Goal: Task Accomplishment & Management: Complete application form

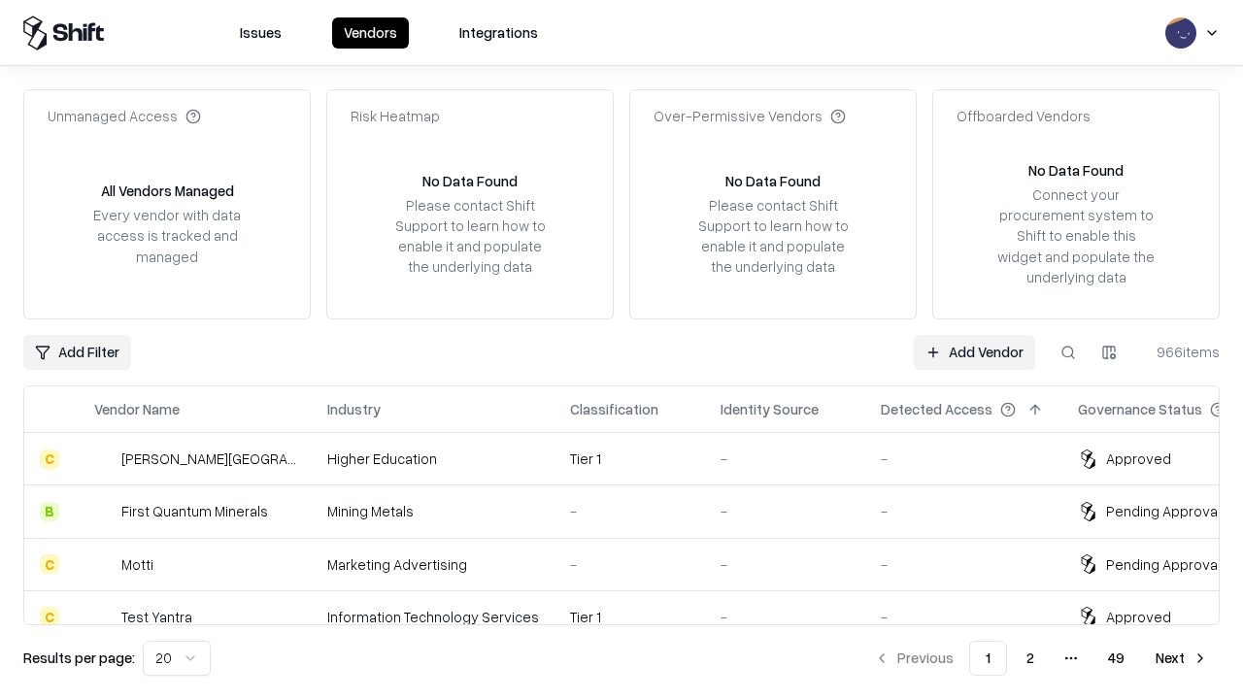
click at [974, 352] on link "Add Vendor" at bounding box center [974, 352] width 121 height 35
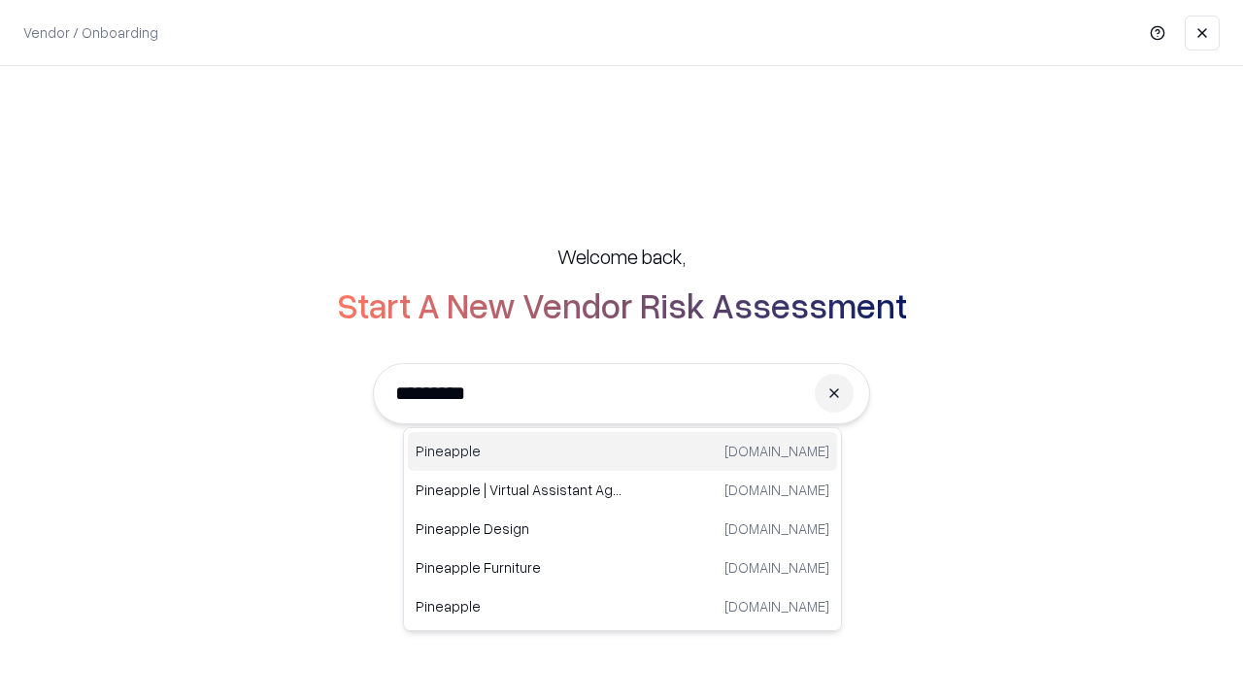
click at [623, 452] on div "Pineapple [DOMAIN_NAME]" at bounding box center [622, 451] width 429 height 39
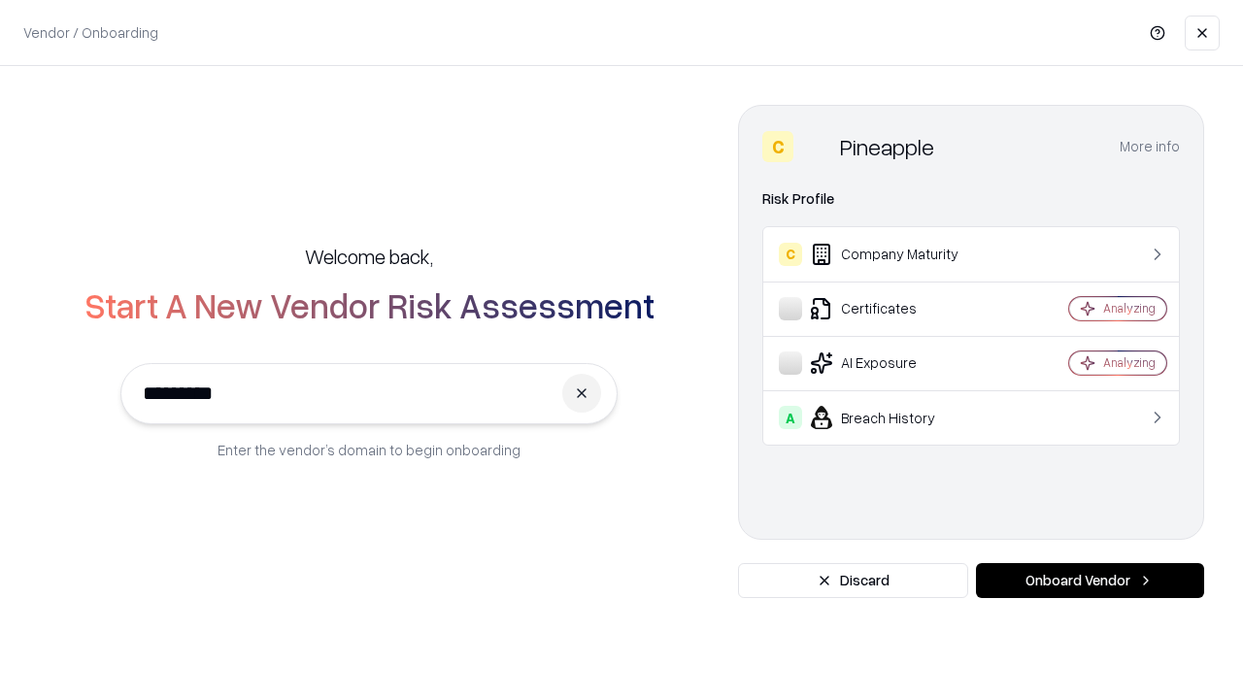
type input "*********"
click at [1090, 581] on button "Onboard Vendor" at bounding box center [1090, 580] width 228 height 35
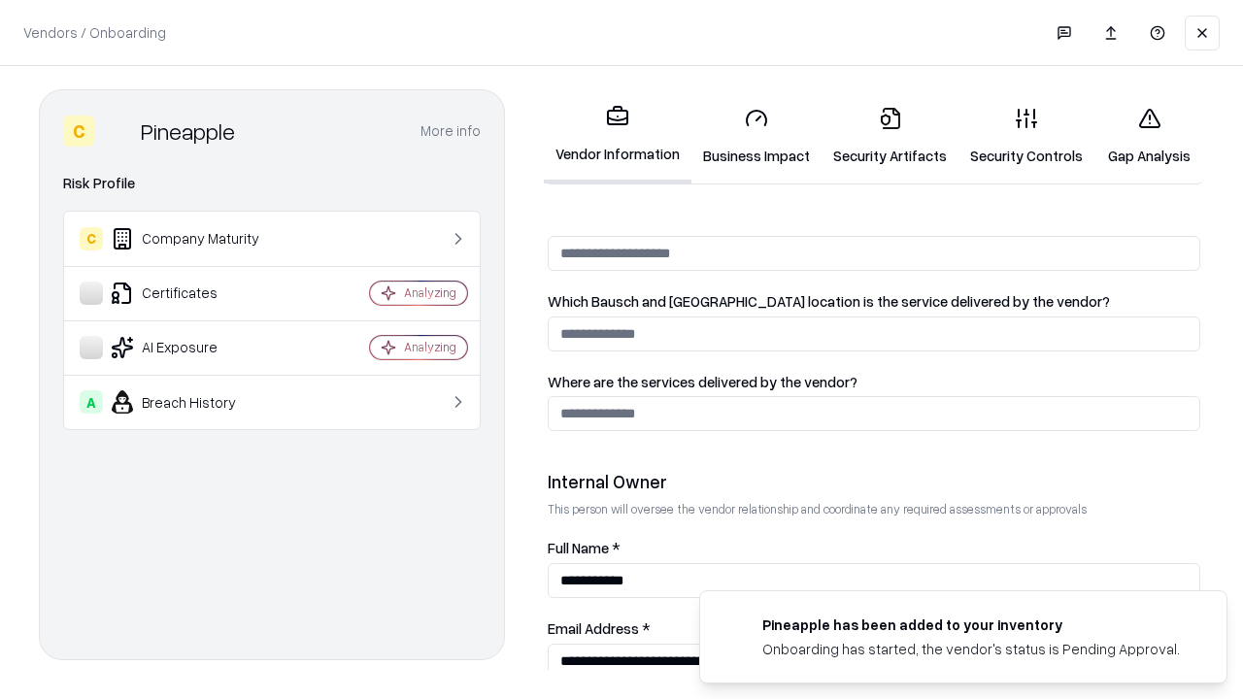
scroll to position [1006, 0]
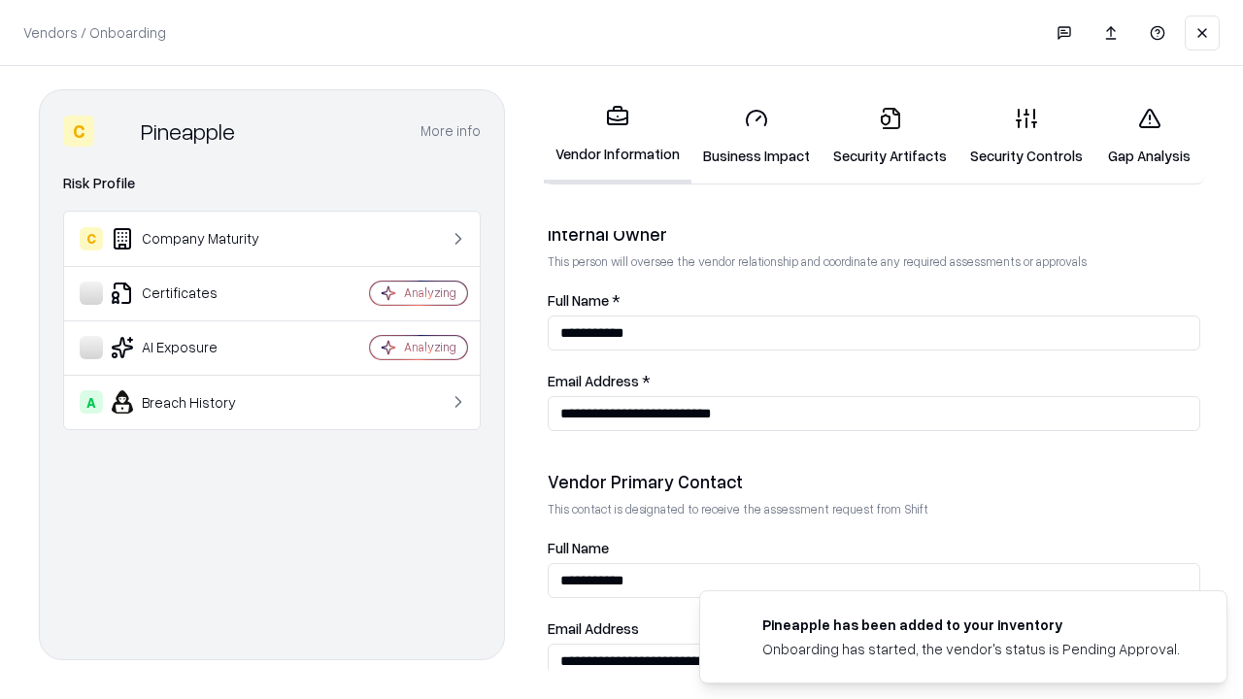
click at [757, 136] on link "Business Impact" at bounding box center [757, 136] width 130 height 90
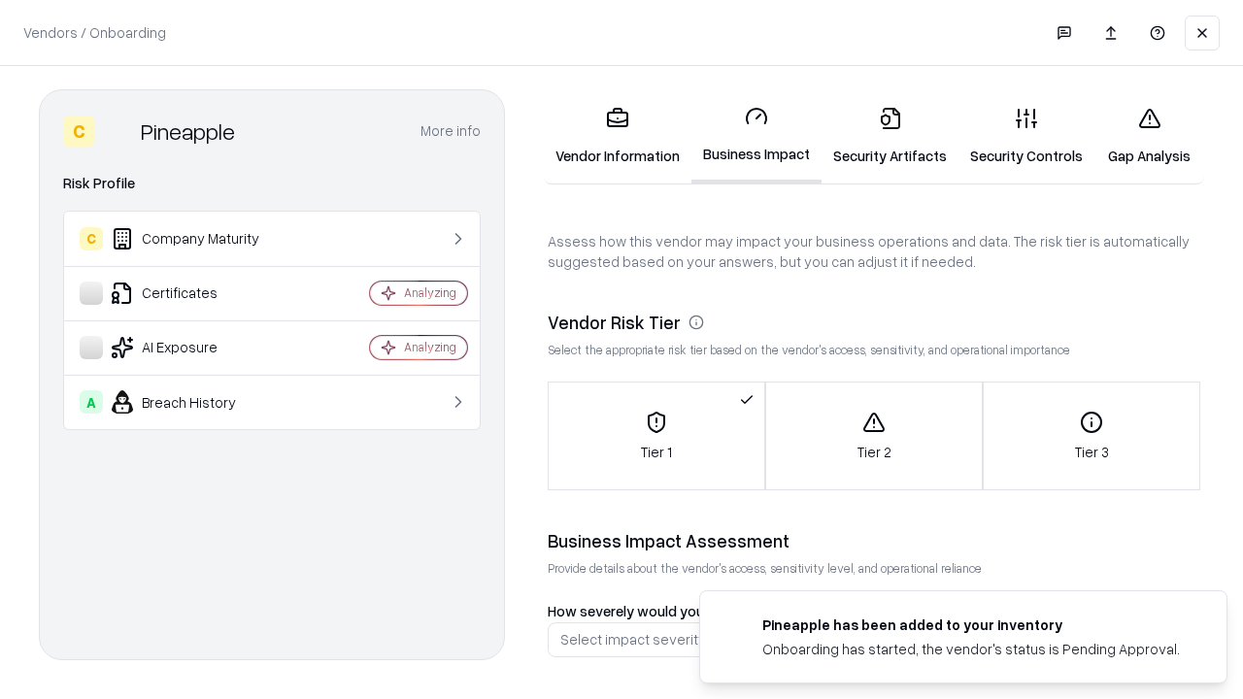
click at [890, 136] on link "Security Artifacts" at bounding box center [890, 136] width 137 height 90
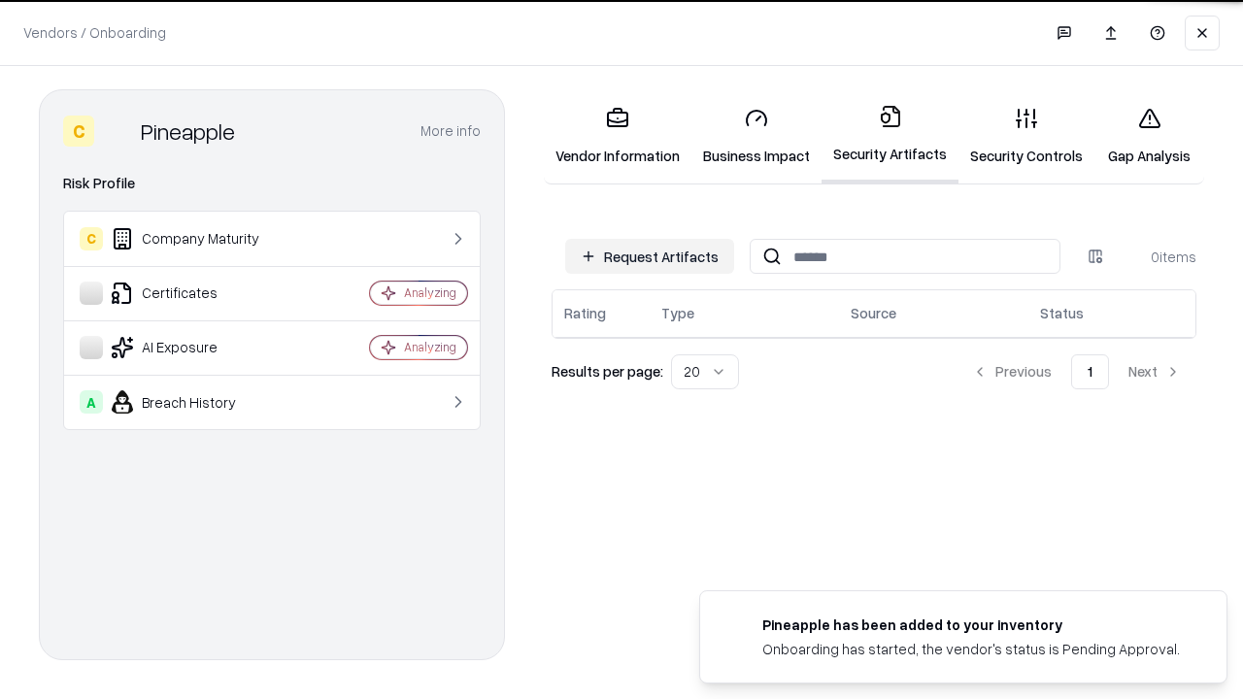
click at [650, 256] on button "Request Artifacts" at bounding box center [649, 256] width 169 height 35
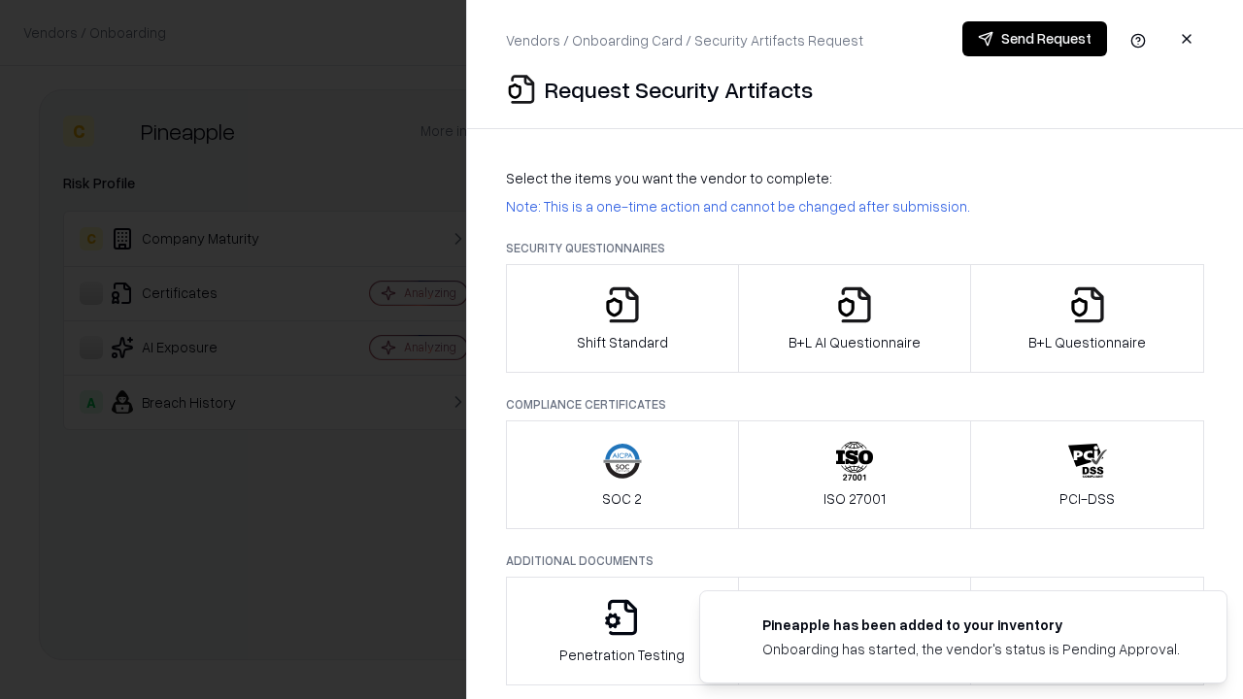
click at [622, 319] on icon "button" at bounding box center [622, 305] width 39 height 39
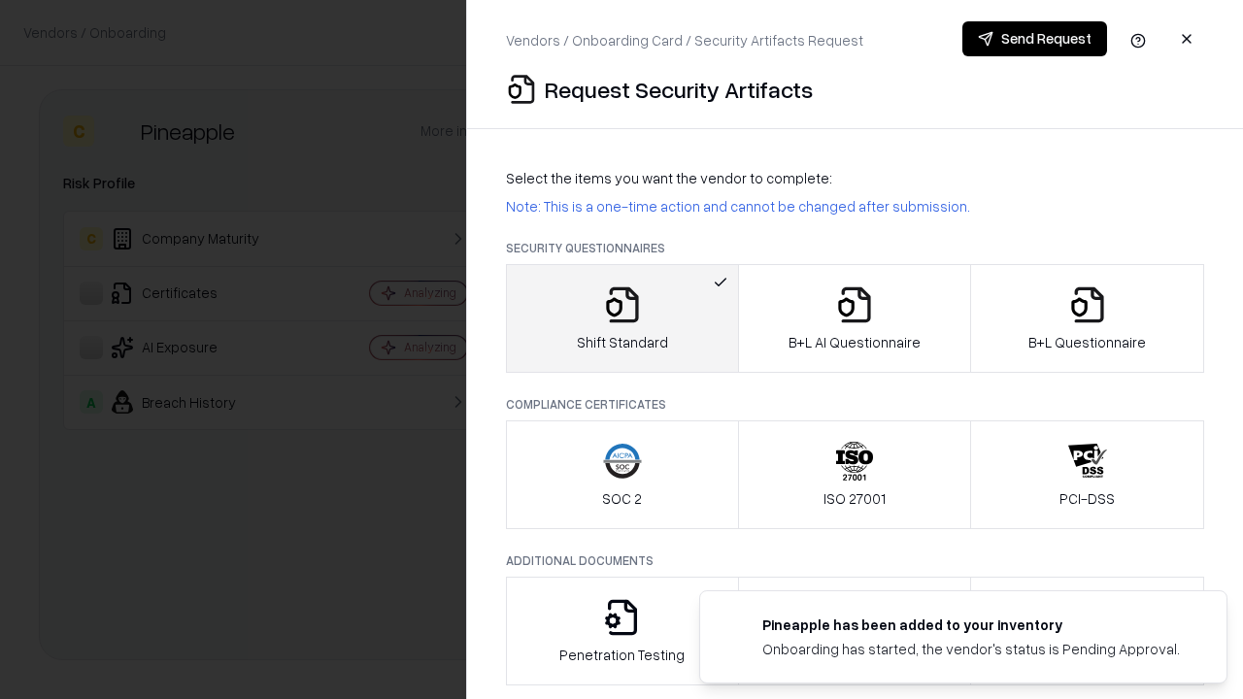
click at [1034, 39] on button "Send Request" at bounding box center [1035, 38] width 145 height 35
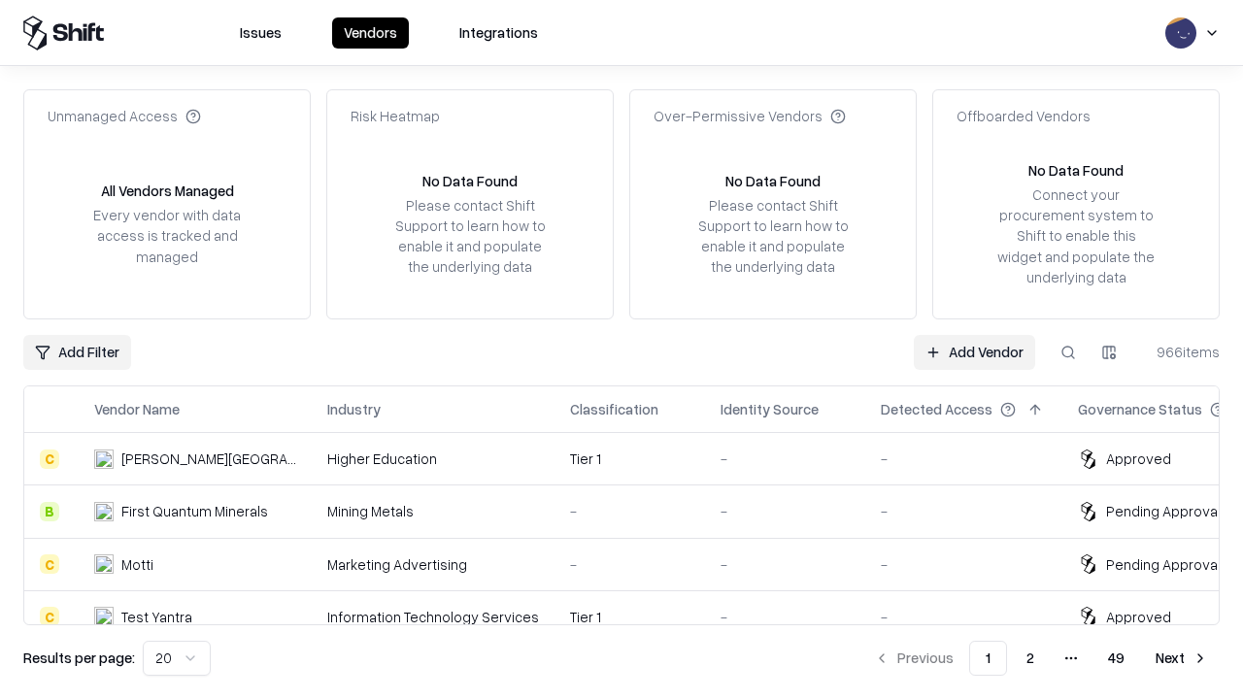
click at [1068, 352] on button at bounding box center [1068, 352] width 35 height 35
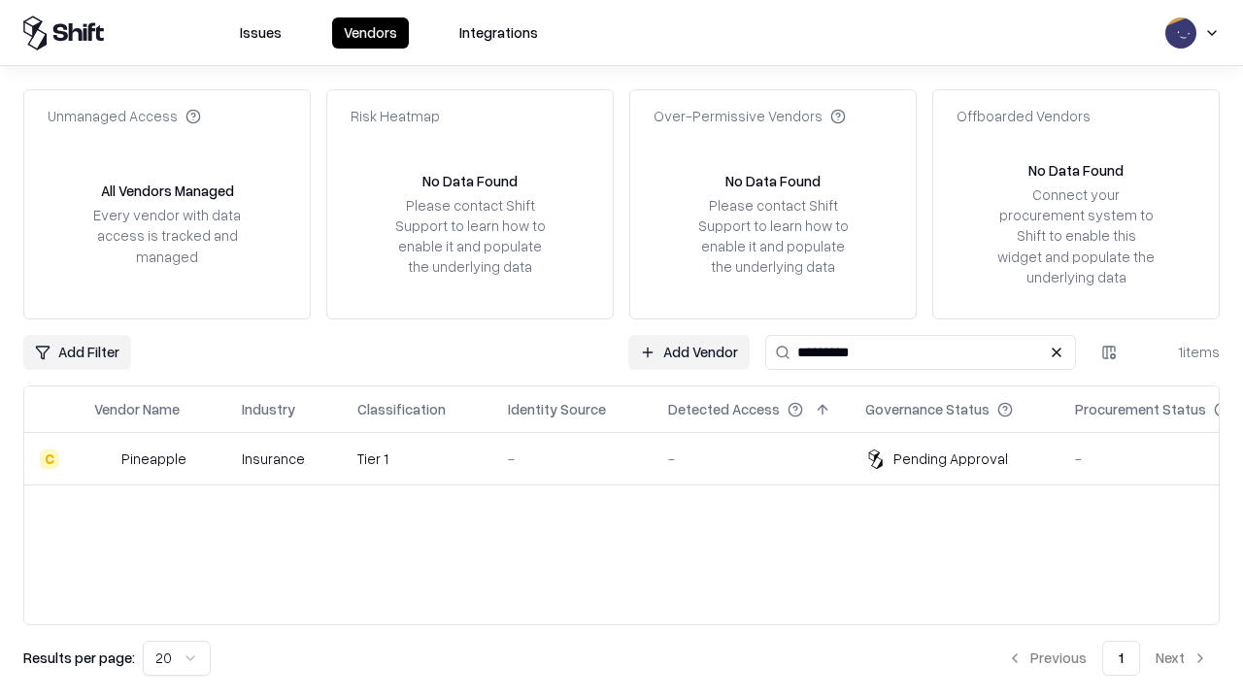
type input "*********"
click at [633, 458] on div "-" at bounding box center [572, 459] width 129 height 20
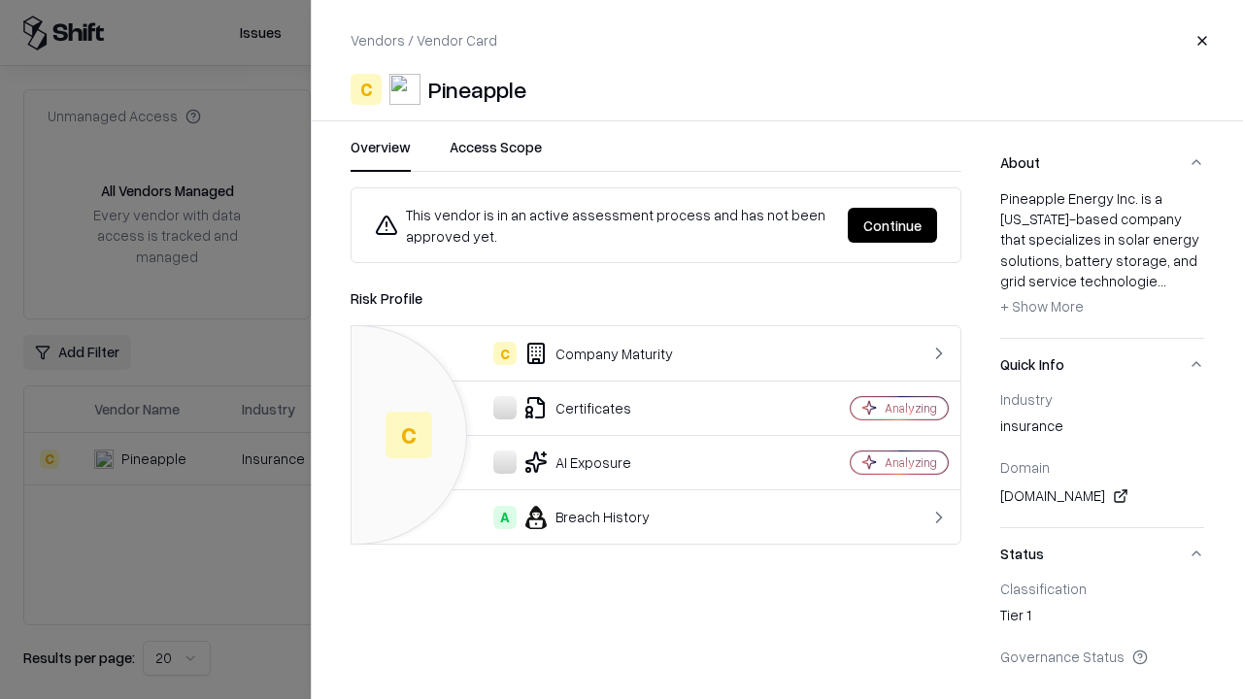
click at [893, 225] on button "Continue" at bounding box center [892, 225] width 89 height 35
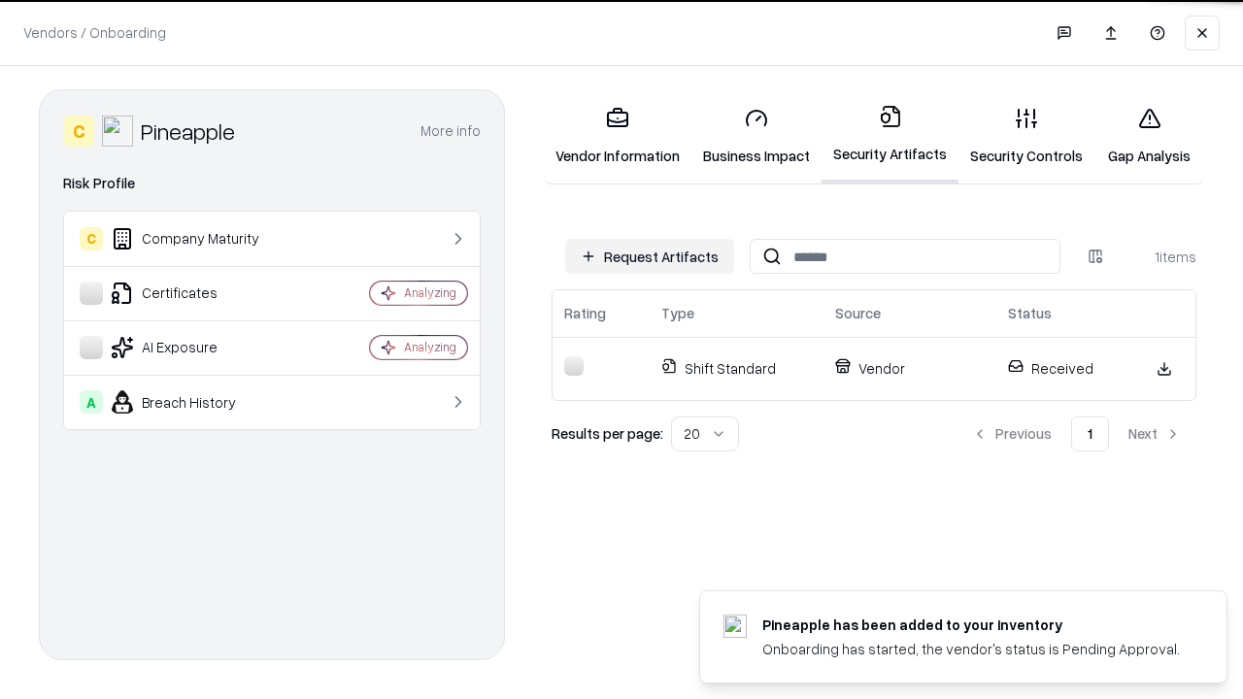
click at [1027, 136] on link "Security Controls" at bounding box center [1027, 136] width 136 height 90
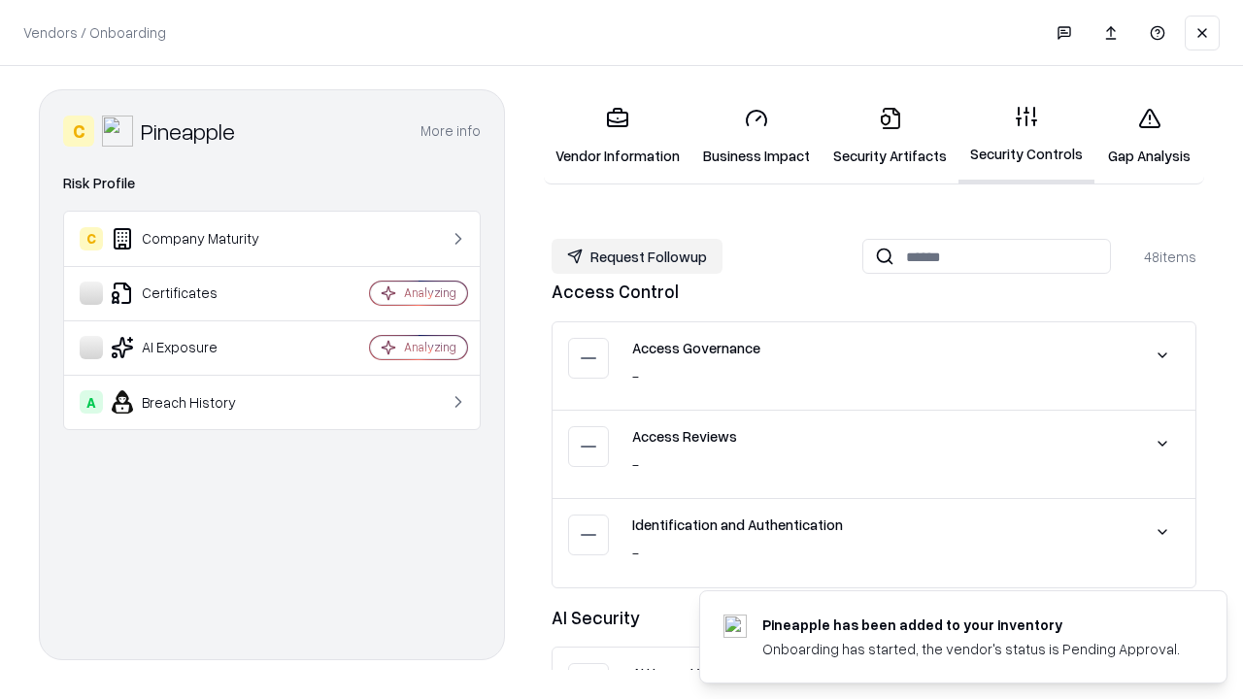
click at [637, 256] on button "Request Followup" at bounding box center [637, 256] width 171 height 35
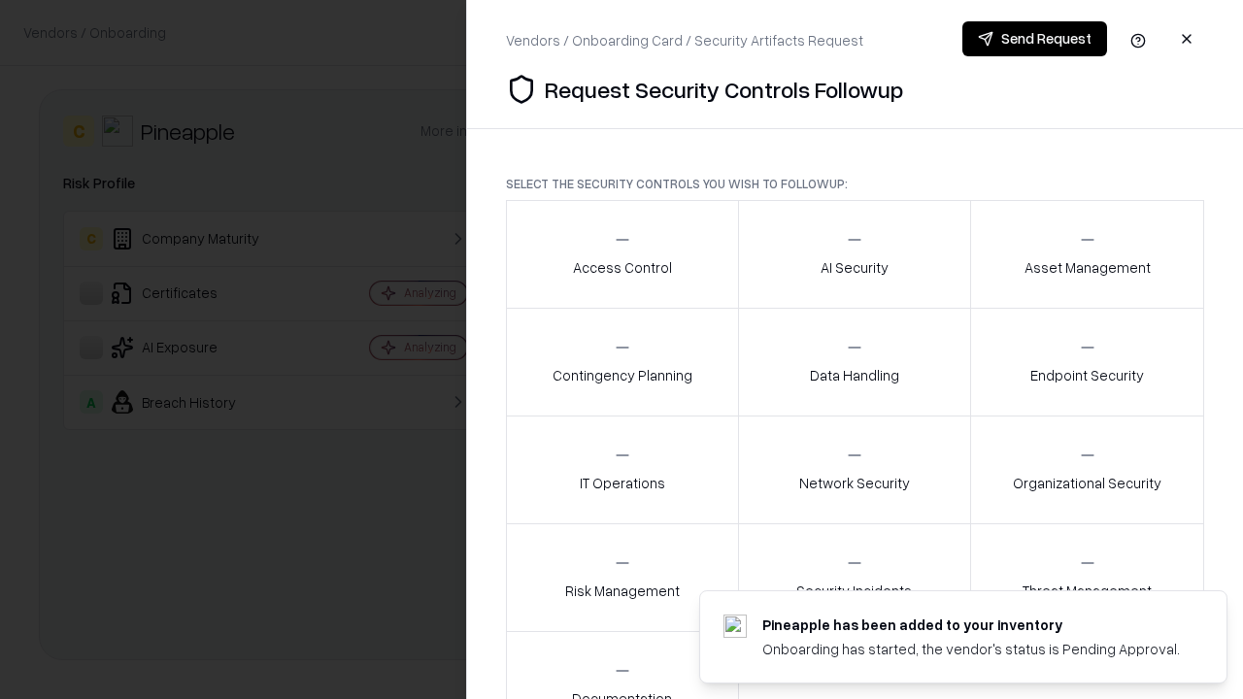
click at [622, 254] on div "Access Control" at bounding box center [622, 254] width 99 height 48
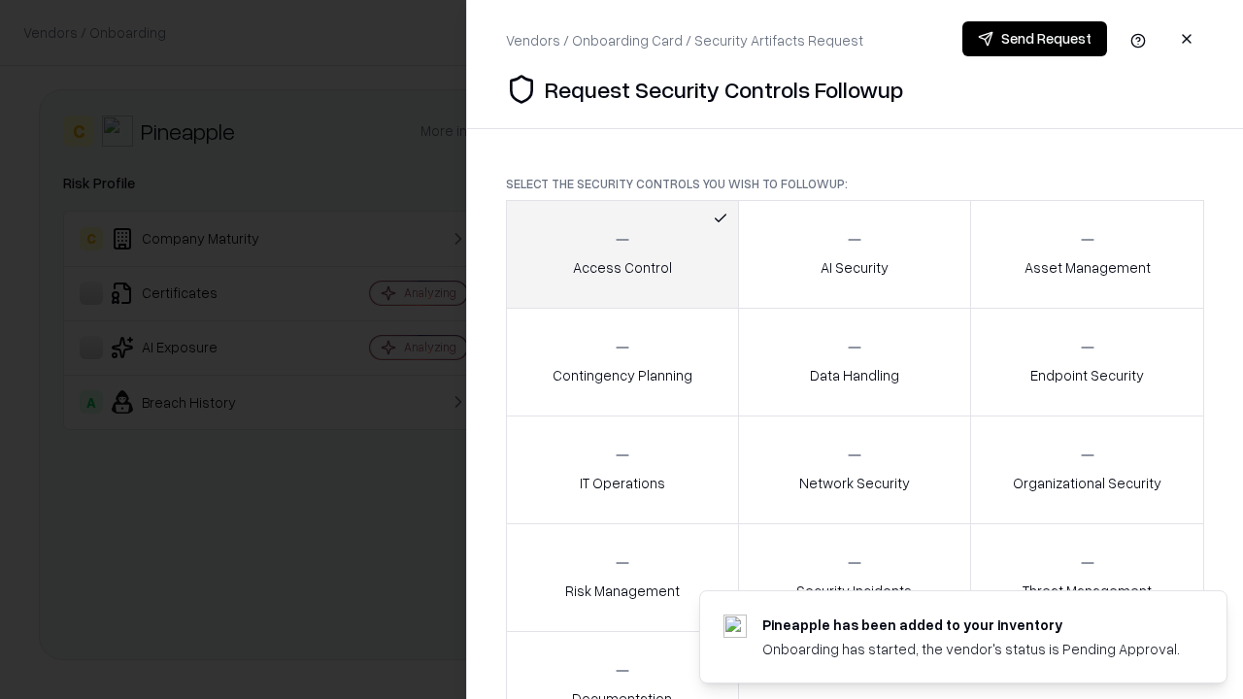
click at [1034, 39] on button "Send Request" at bounding box center [1035, 38] width 145 height 35
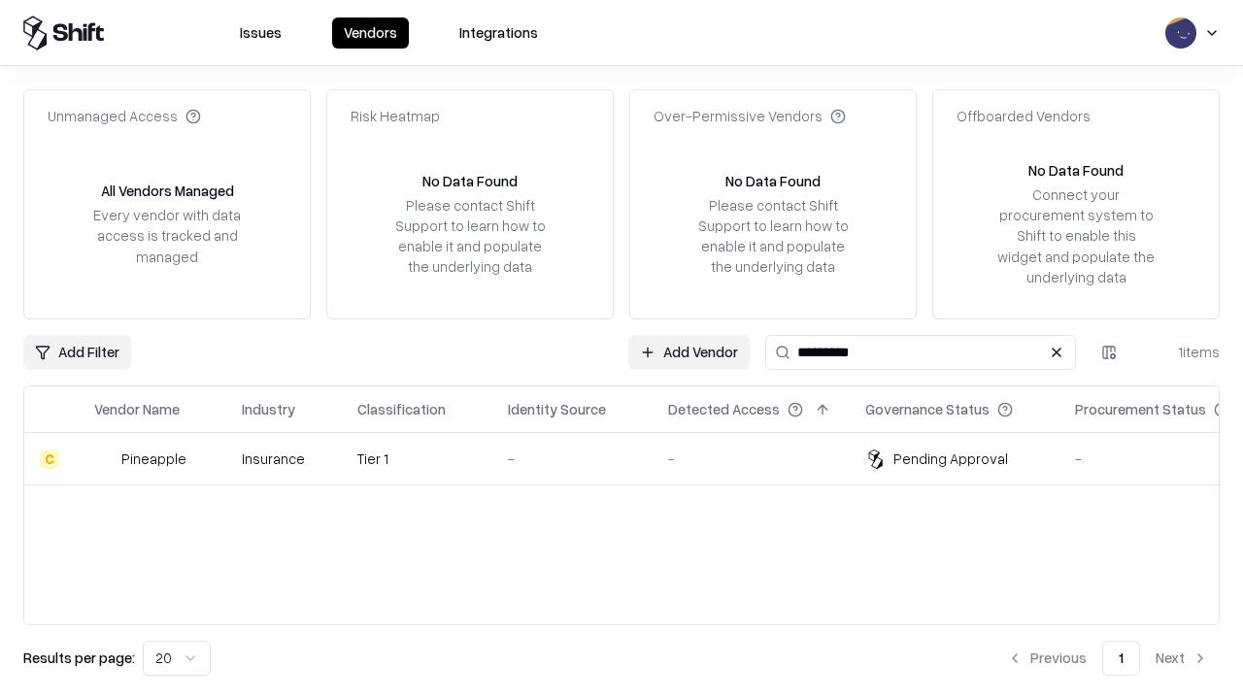
type input "*********"
click at [633, 458] on div "-" at bounding box center [572, 459] width 129 height 20
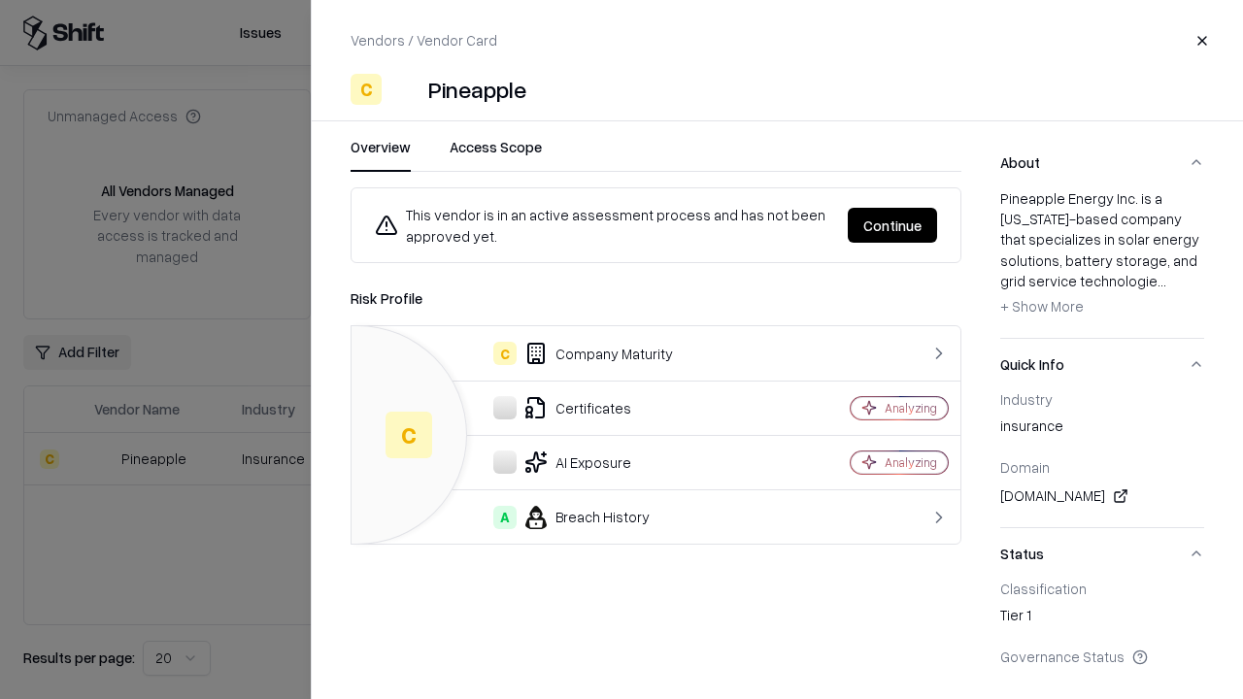
click at [893, 225] on button "Continue" at bounding box center [892, 225] width 89 height 35
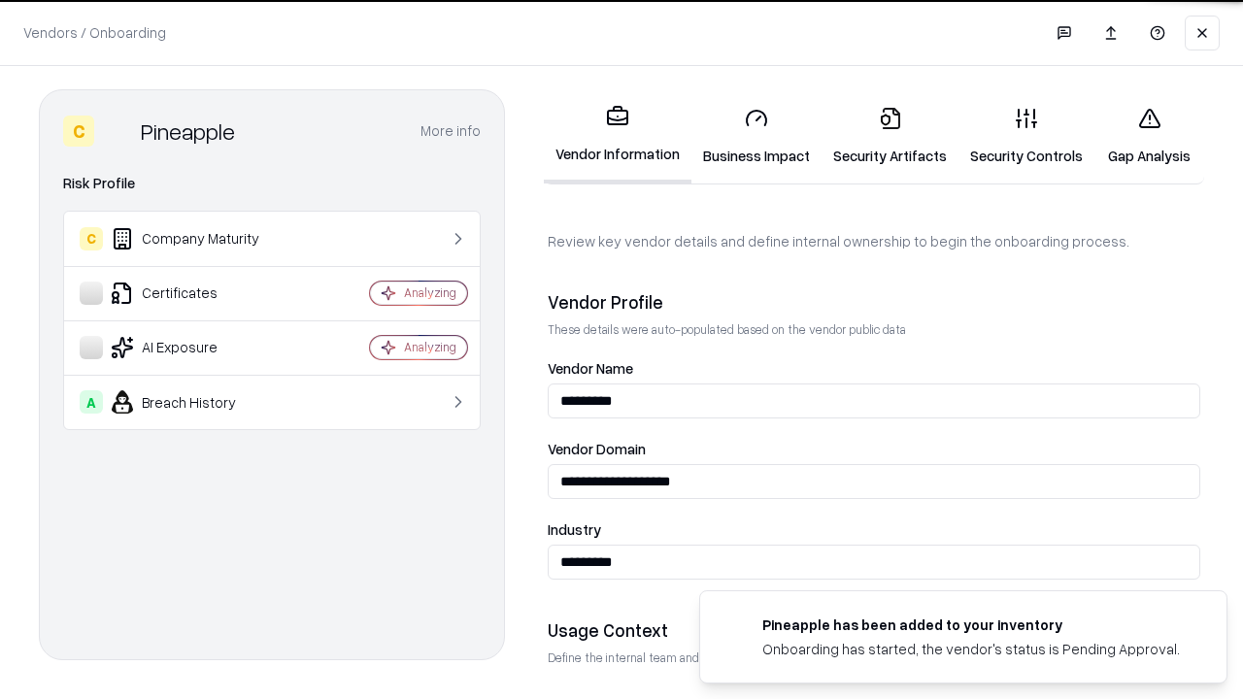
click at [1149, 136] on link "Gap Analysis" at bounding box center [1150, 136] width 110 height 90
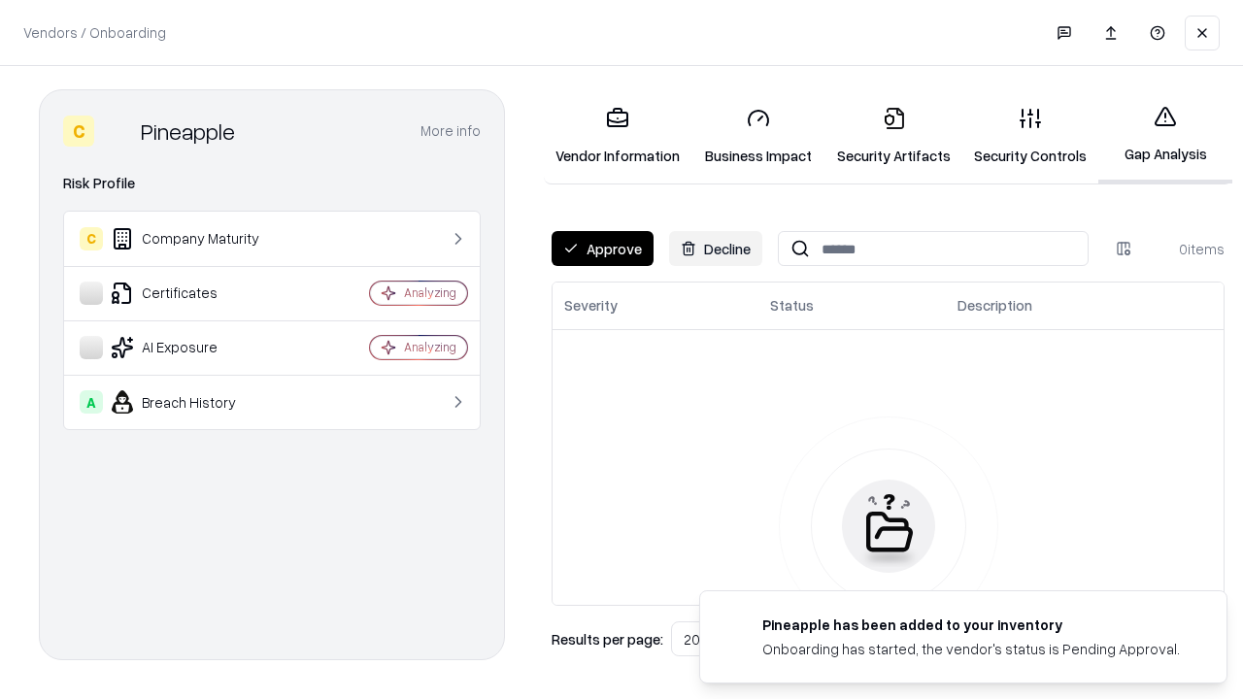
click at [602, 249] on button "Approve" at bounding box center [603, 248] width 102 height 35
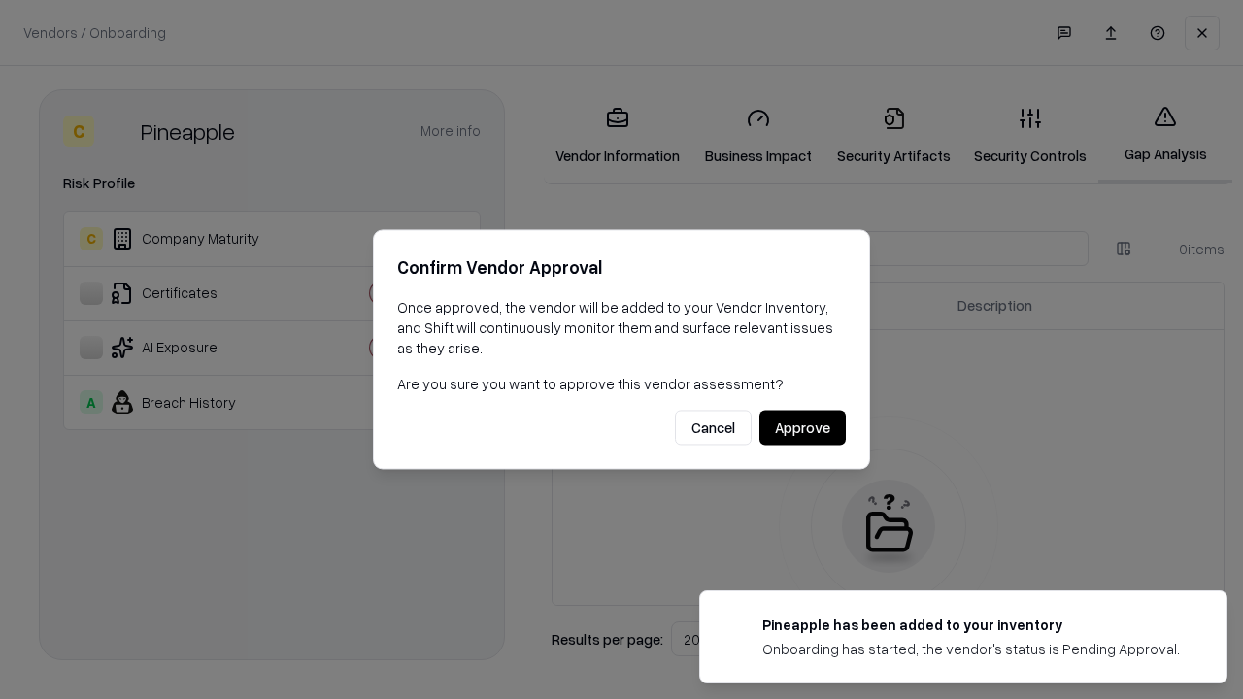
click at [802, 427] on button "Approve" at bounding box center [803, 428] width 86 height 35
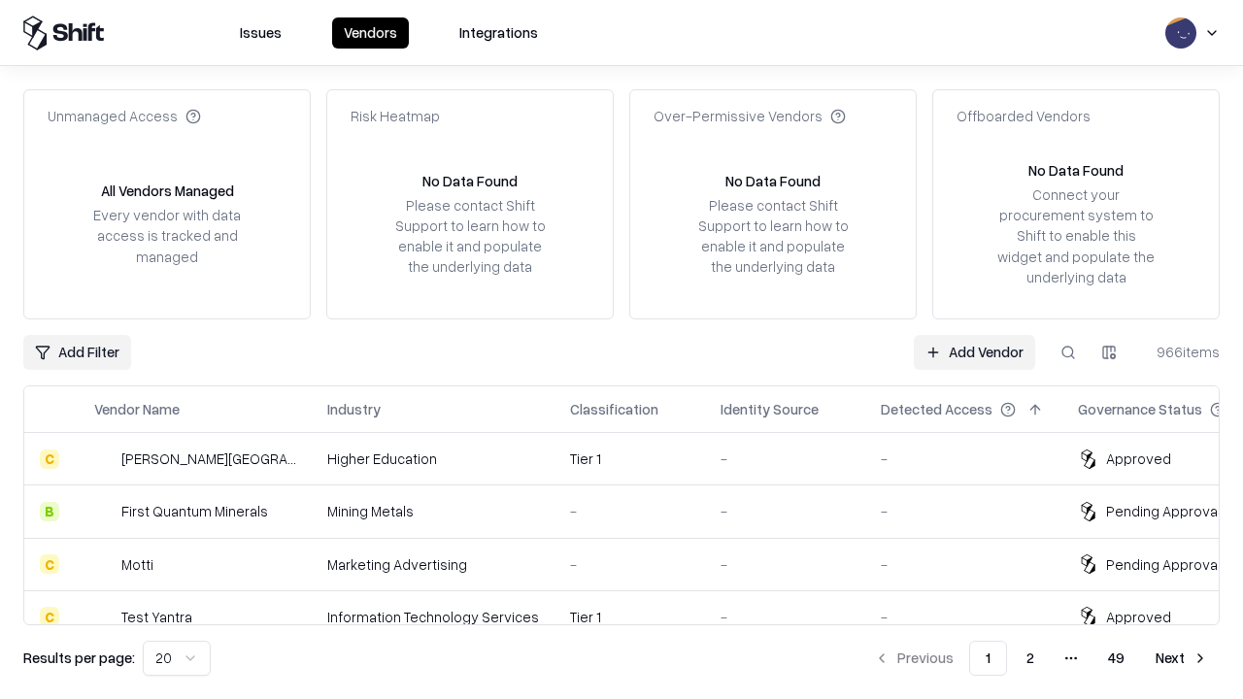
type input "*********"
click at [974, 352] on link "Add Vendor" at bounding box center [974, 352] width 121 height 35
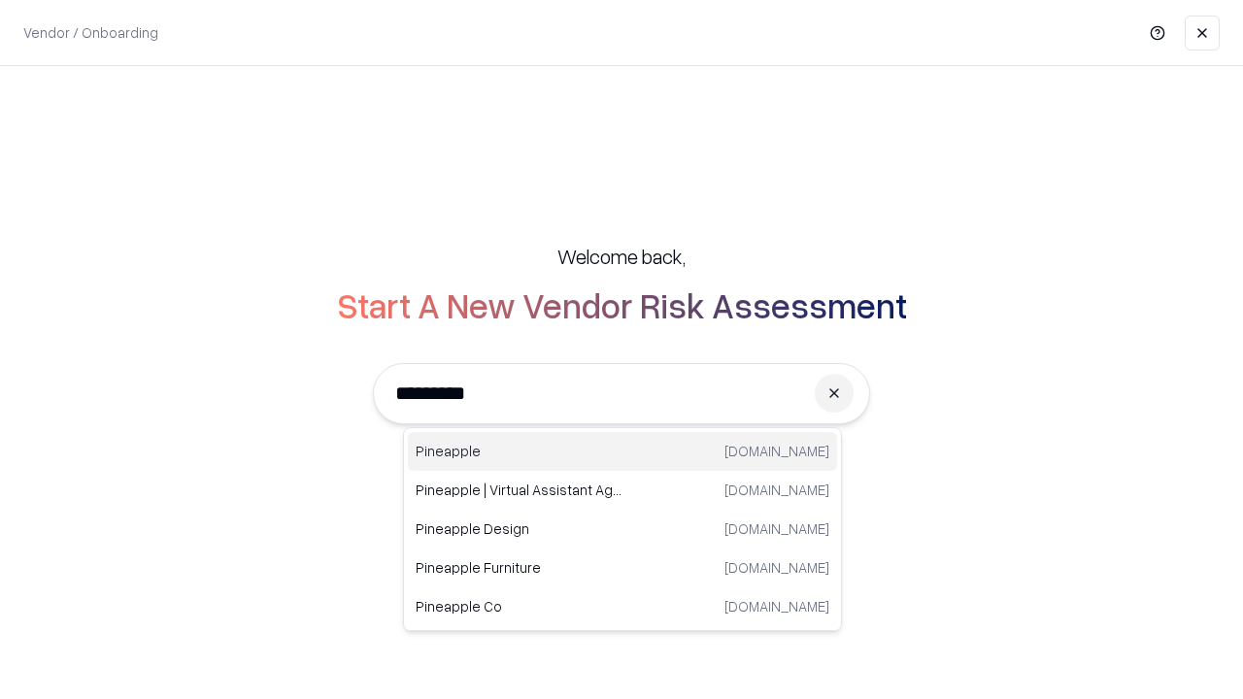
click at [623, 452] on div "Pineapple pineappleenergy.com" at bounding box center [622, 451] width 429 height 39
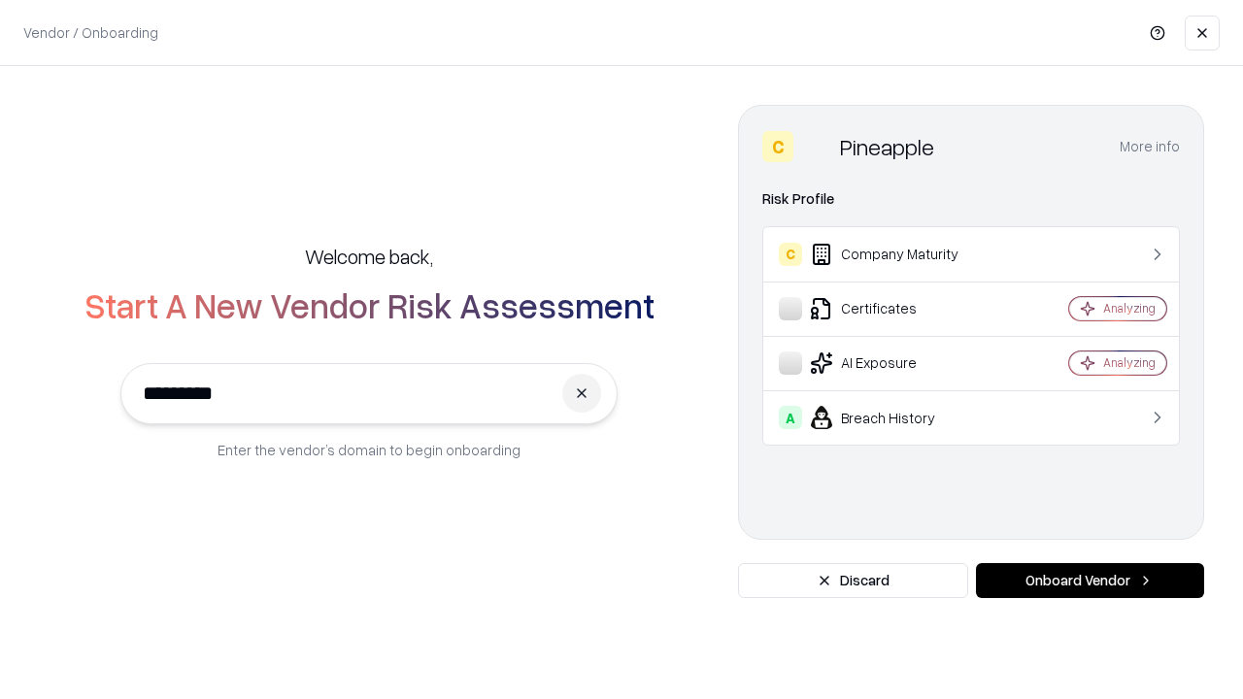
type input "*********"
click at [1090, 581] on button "Onboard Vendor" at bounding box center [1090, 580] width 228 height 35
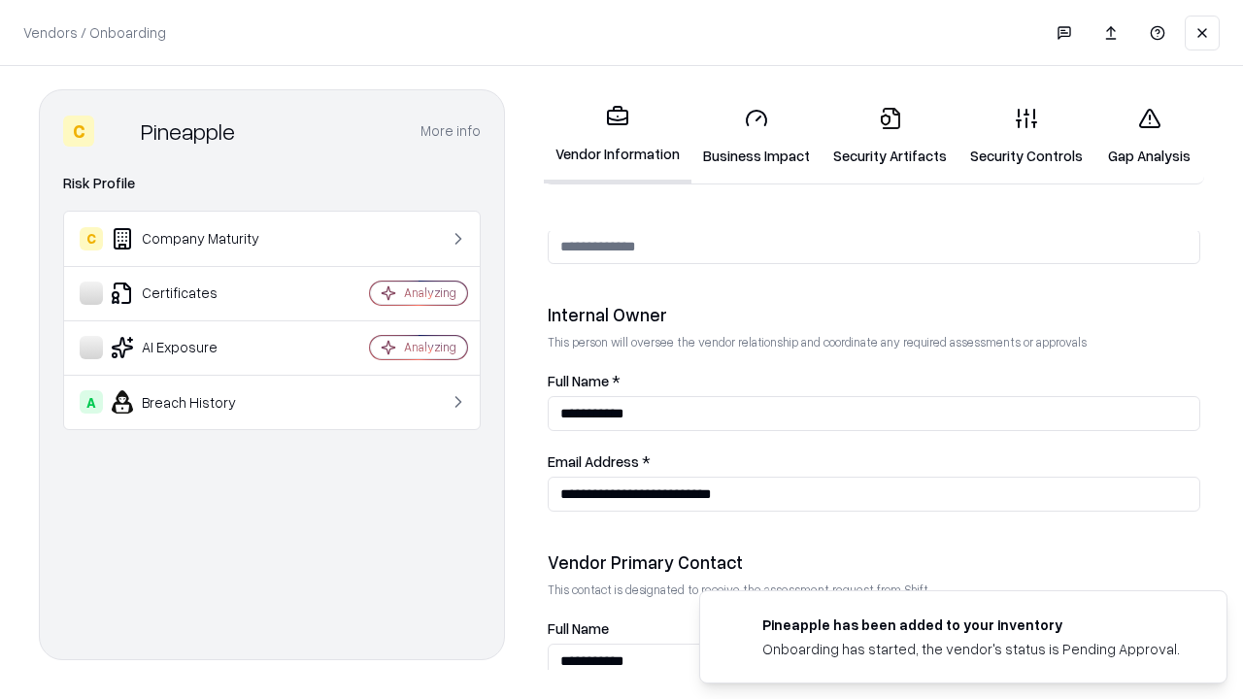
scroll to position [1006, 0]
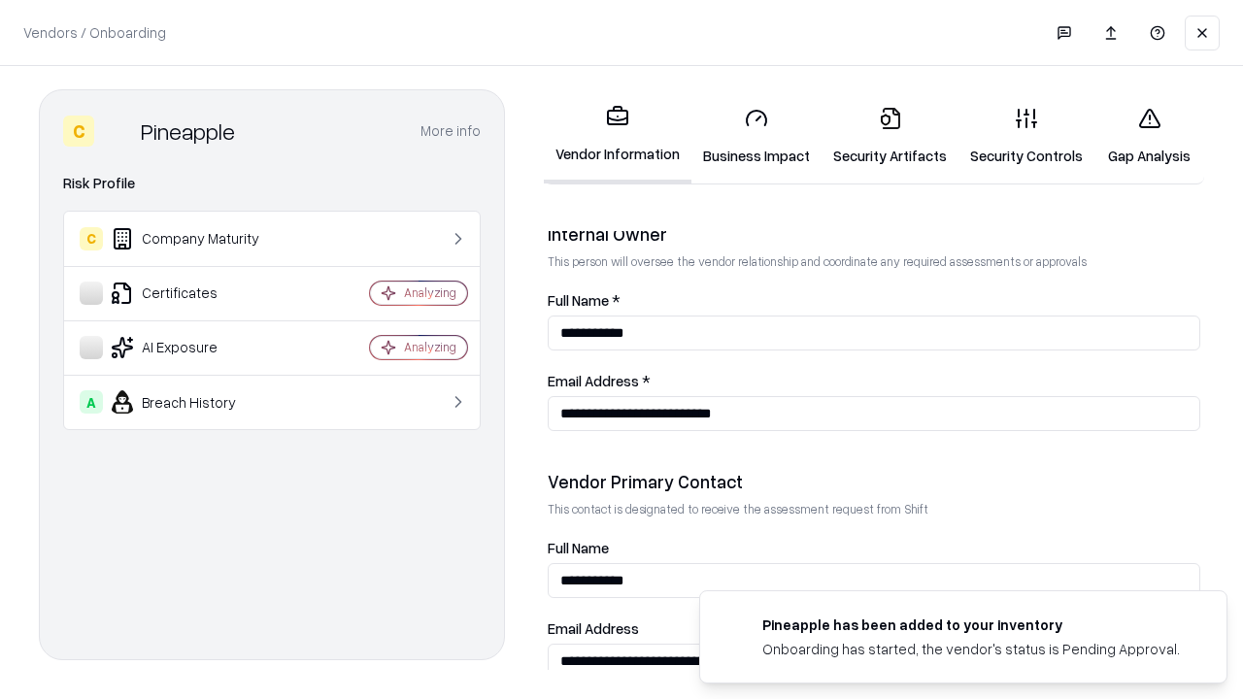
click at [1149, 136] on link "Gap Analysis" at bounding box center [1150, 136] width 110 height 90
